Goal: Find specific page/section: Find specific page/section

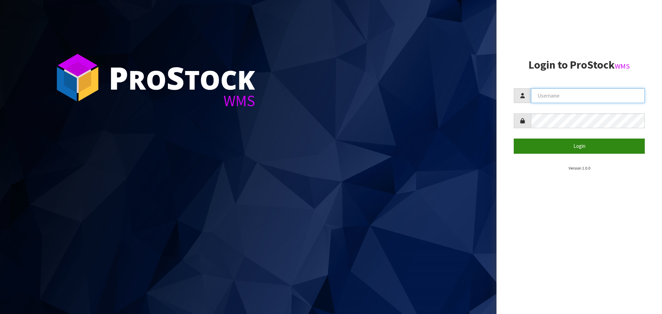
type input "Aquacooler"
click at [585, 142] on button "Login" at bounding box center [579, 146] width 131 height 15
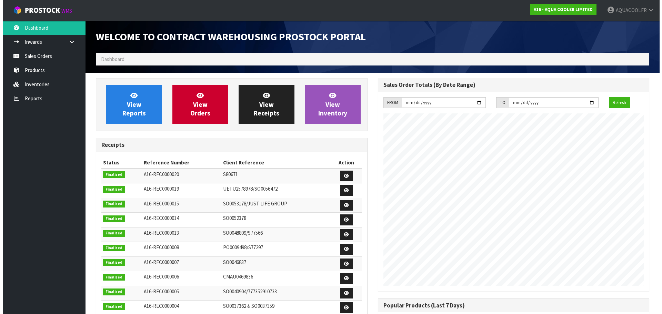
scroll to position [334, 282]
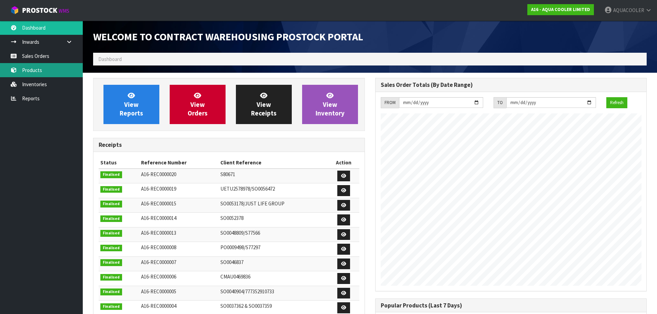
click at [33, 70] on link "Products" at bounding box center [41, 70] width 83 height 14
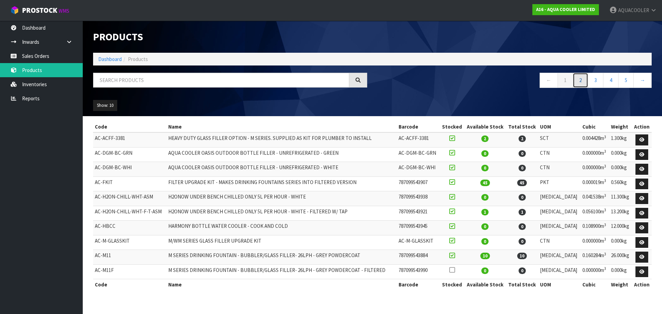
click at [580, 74] on link "2" at bounding box center [581, 80] width 16 height 15
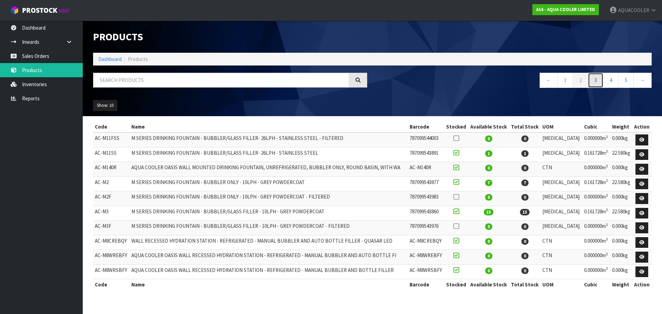
click at [594, 79] on link "3" at bounding box center [596, 80] width 16 height 15
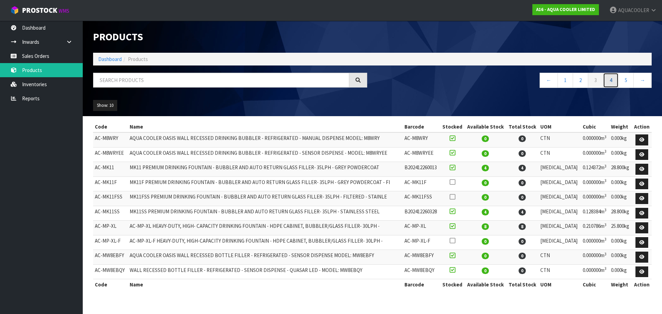
click at [612, 80] on link "4" at bounding box center [611, 80] width 16 height 15
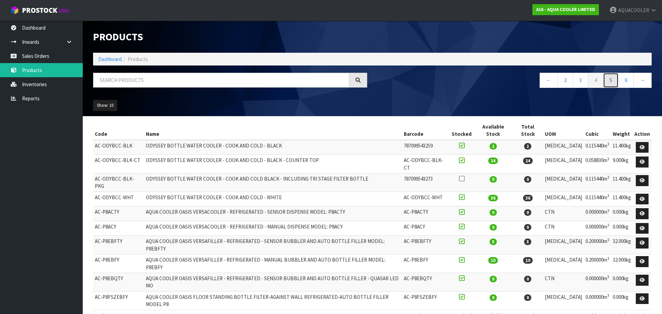
click at [617, 79] on link "5" at bounding box center [611, 80] width 16 height 15
